Goal: Task Accomplishment & Management: Use online tool/utility

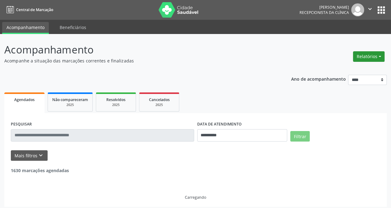
click at [373, 55] on button "Relatórios" at bounding box center [369, 56] width 32 height 11
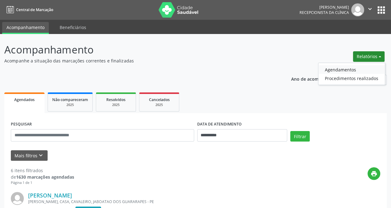
click at [335, 71] on link "Agendamentos" at bounding box center [351, 69] width 66 height 9
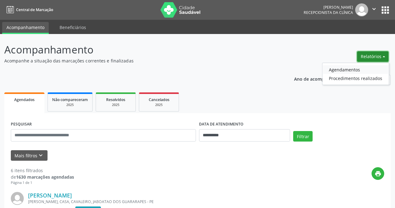
select select "*"
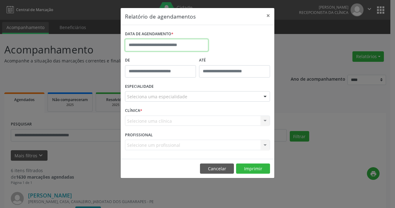
click at [186, 46] on input "text" at bounding box center [166, 45] width 83 height 12
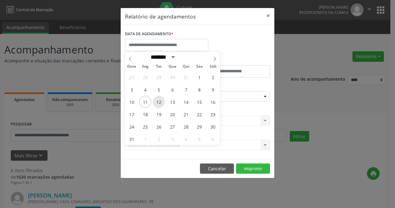
click at [158, 102] on span "12" at bounding box center [159, 102] width 12 height 12
type input "**********"
click at [158, 104] on span "12" at bounding box center [159, 102] width 12 height 12
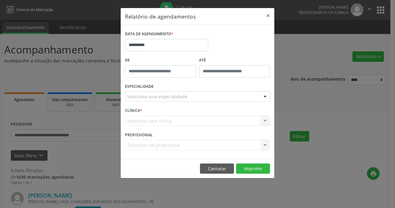
click at [265, 96] on div at bounding box center [265, 96] width 9 height 11
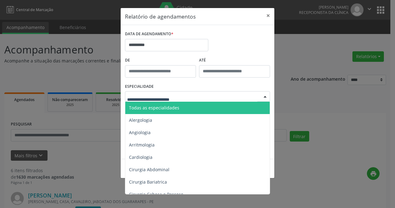
click at [157, 107] on span "Todas as especialidades" at bounding box center [154, 108] width 50 height 6
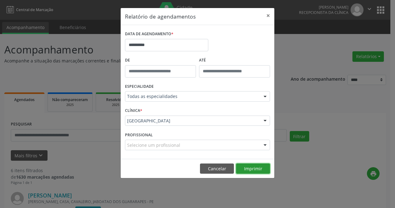
click at [262, 169] on button "Imprimir" at bounding box center [253, 168] width 34 height 11
